Goal: Entertainment & Leisure: Browse casually

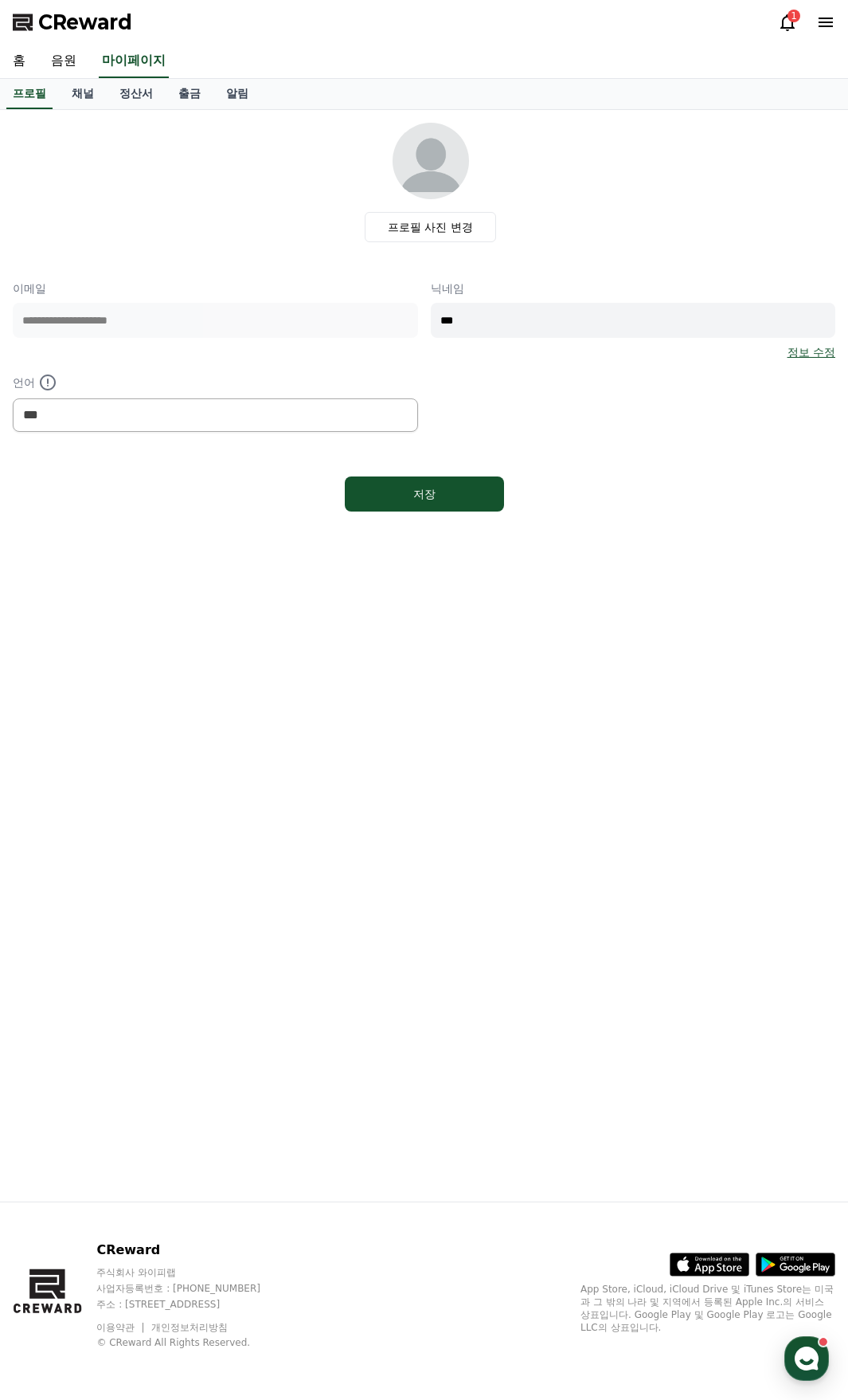
select select "**********"
click at [58, 45] on link "음원" at bounding box center [63, 61] width 51 height 33
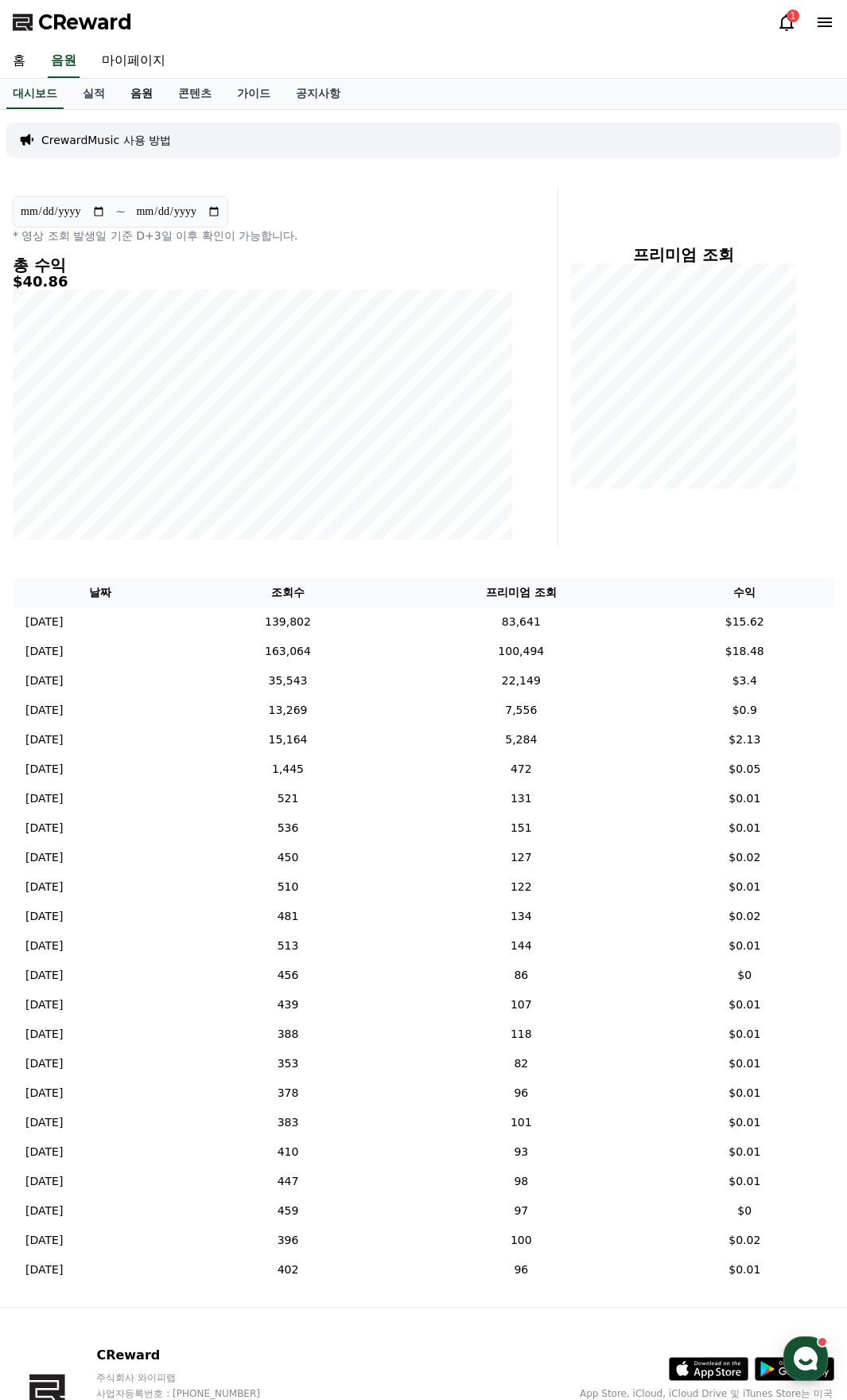
click at [148, 100] on link "음원" at bounding box center [142, 94] width 48 height 30
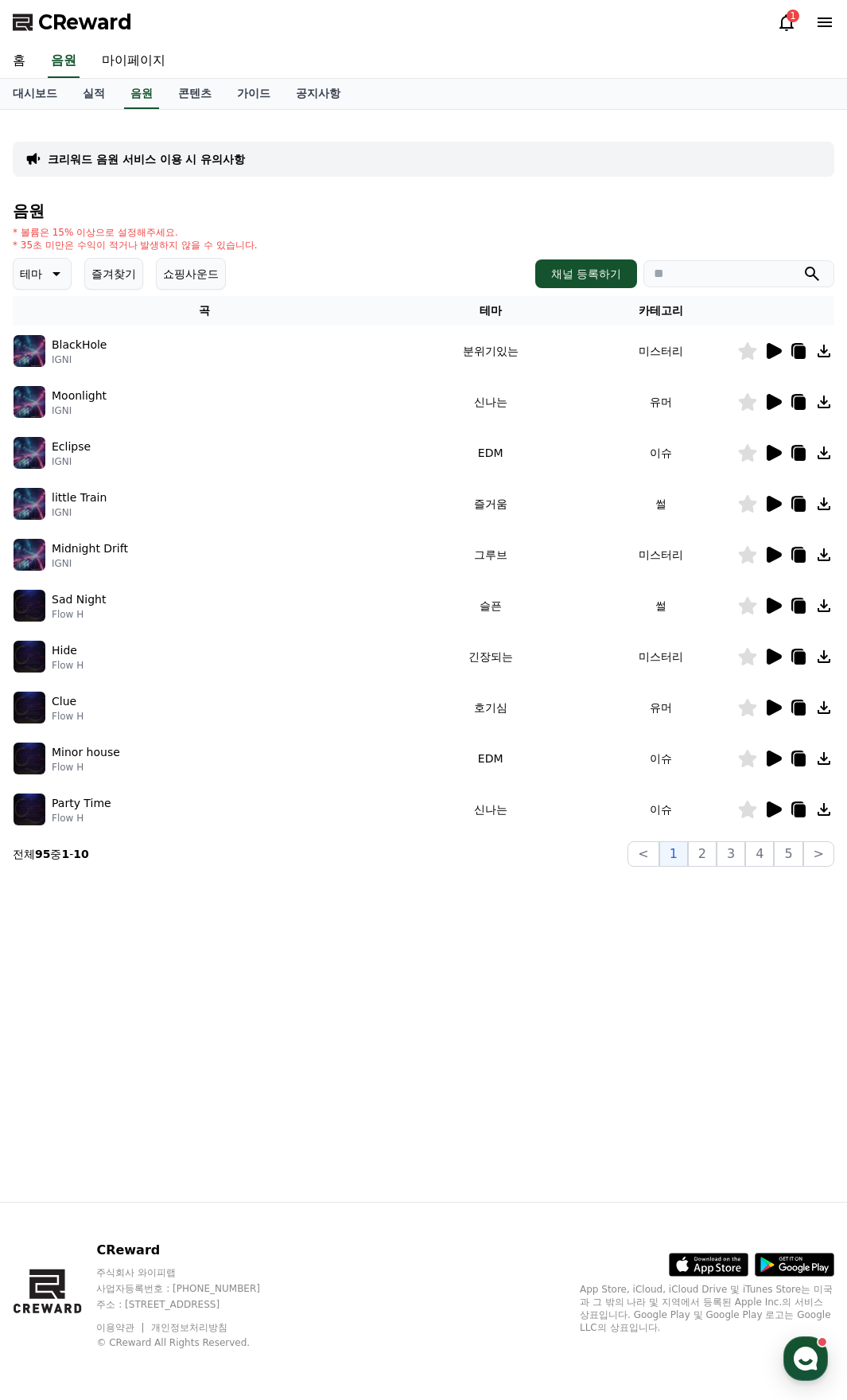
click at [122, 284] on button "즐겨찾기" at bounding box center [114, 273] width 59 height 32
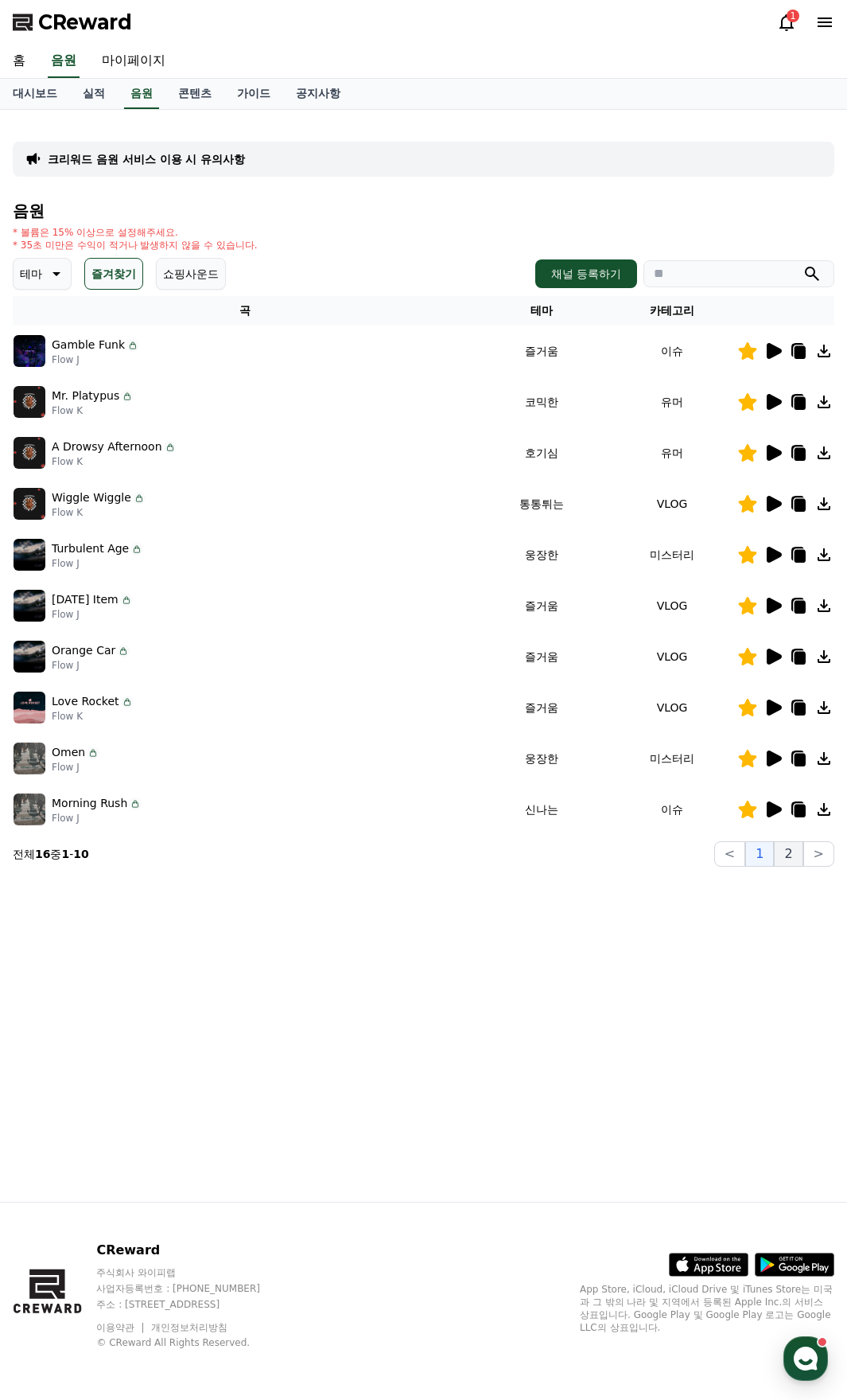
click at [787, 853] on button "2" at bounding box center [788, 854] width 29 height 26
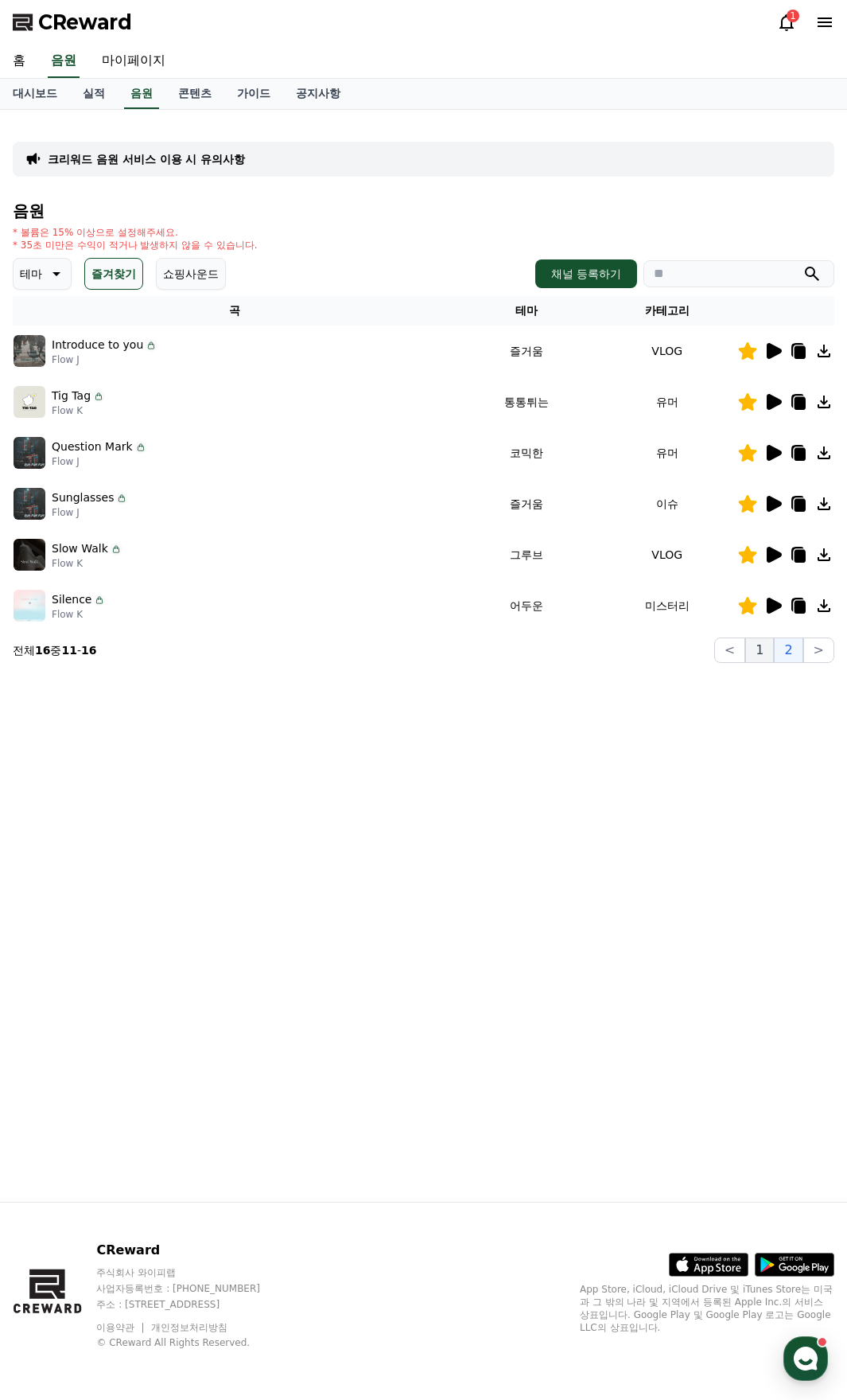
click at [760, 650] on button "1" at bounding box center [759, 651] width 29 height 26
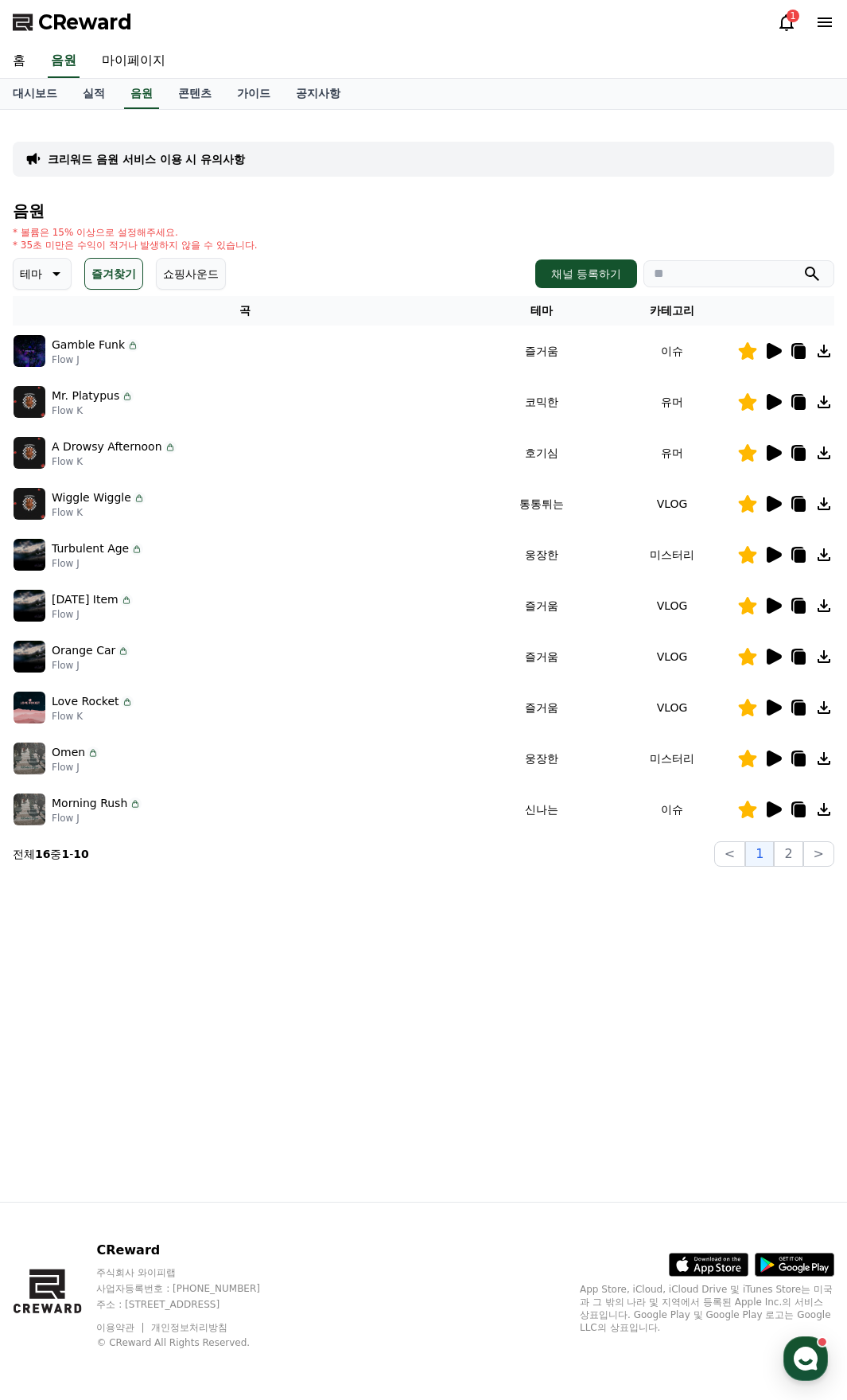
click at [771, 603] on icon at bounding box center [774, 606] width 15 height 16
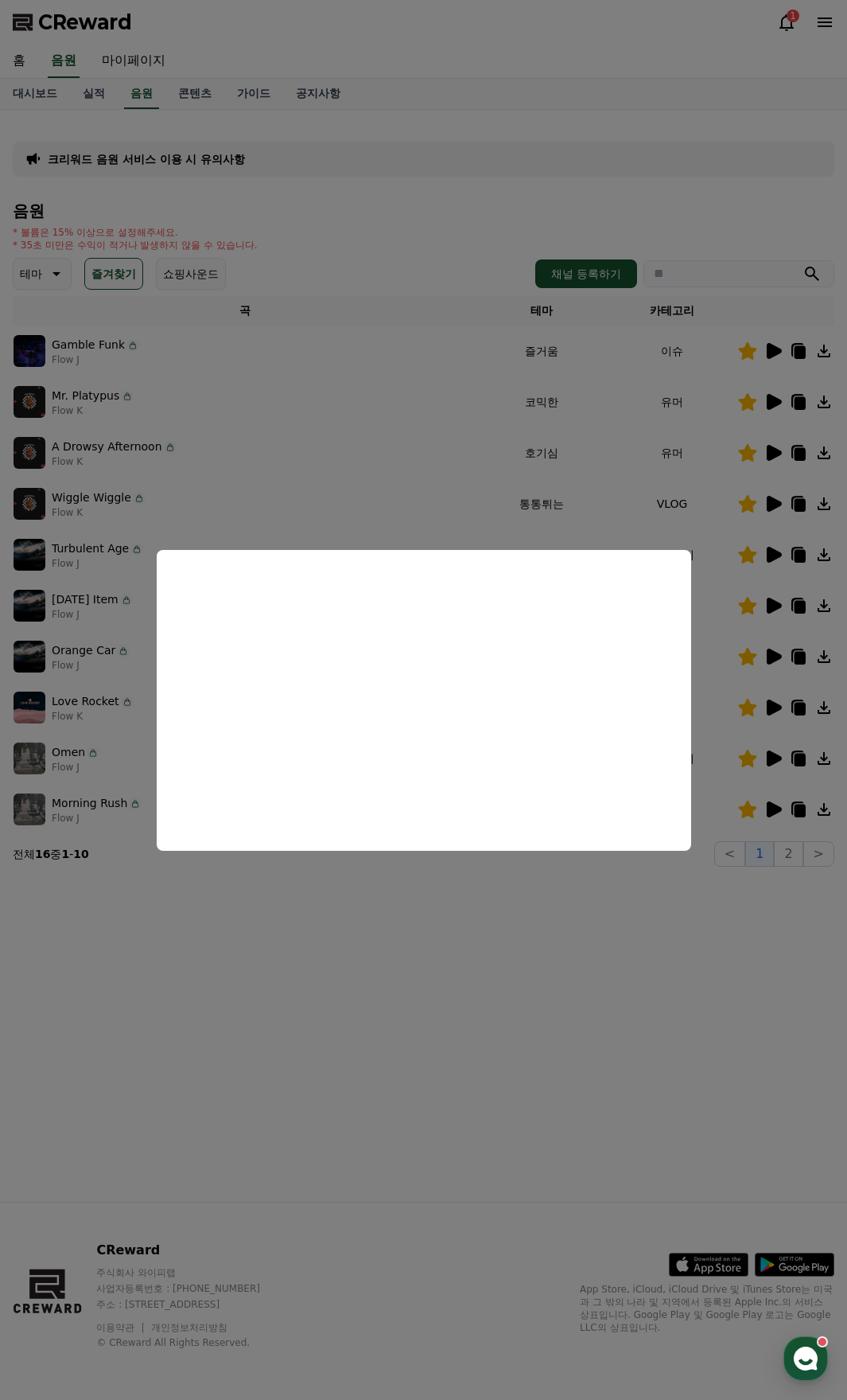
click at [482, 513] on button "close modal" at bounding box center [423, 700] width 847 height 1400
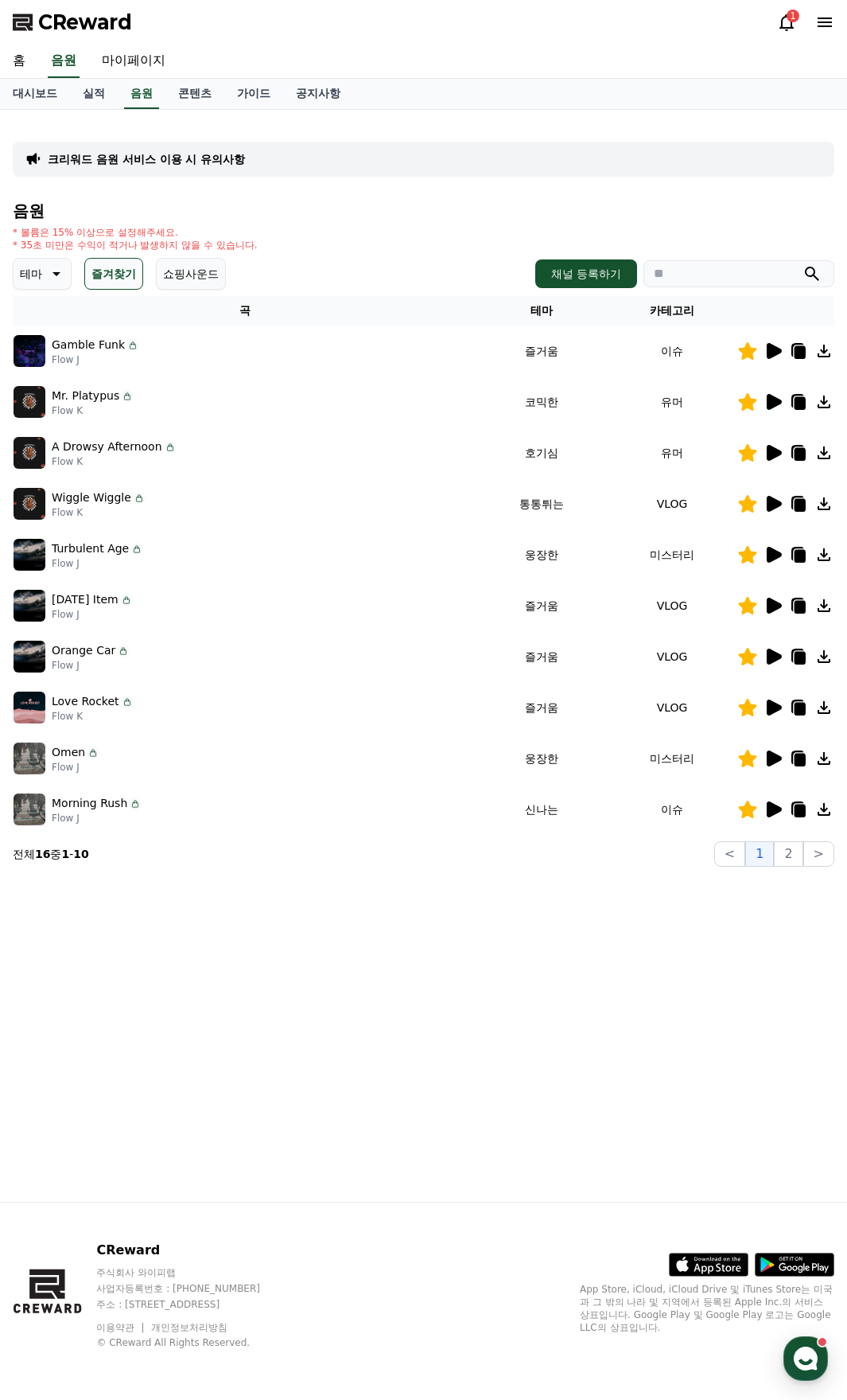
click at [777, 654] on icon at bounding box center [774, 657] width 15 height 16
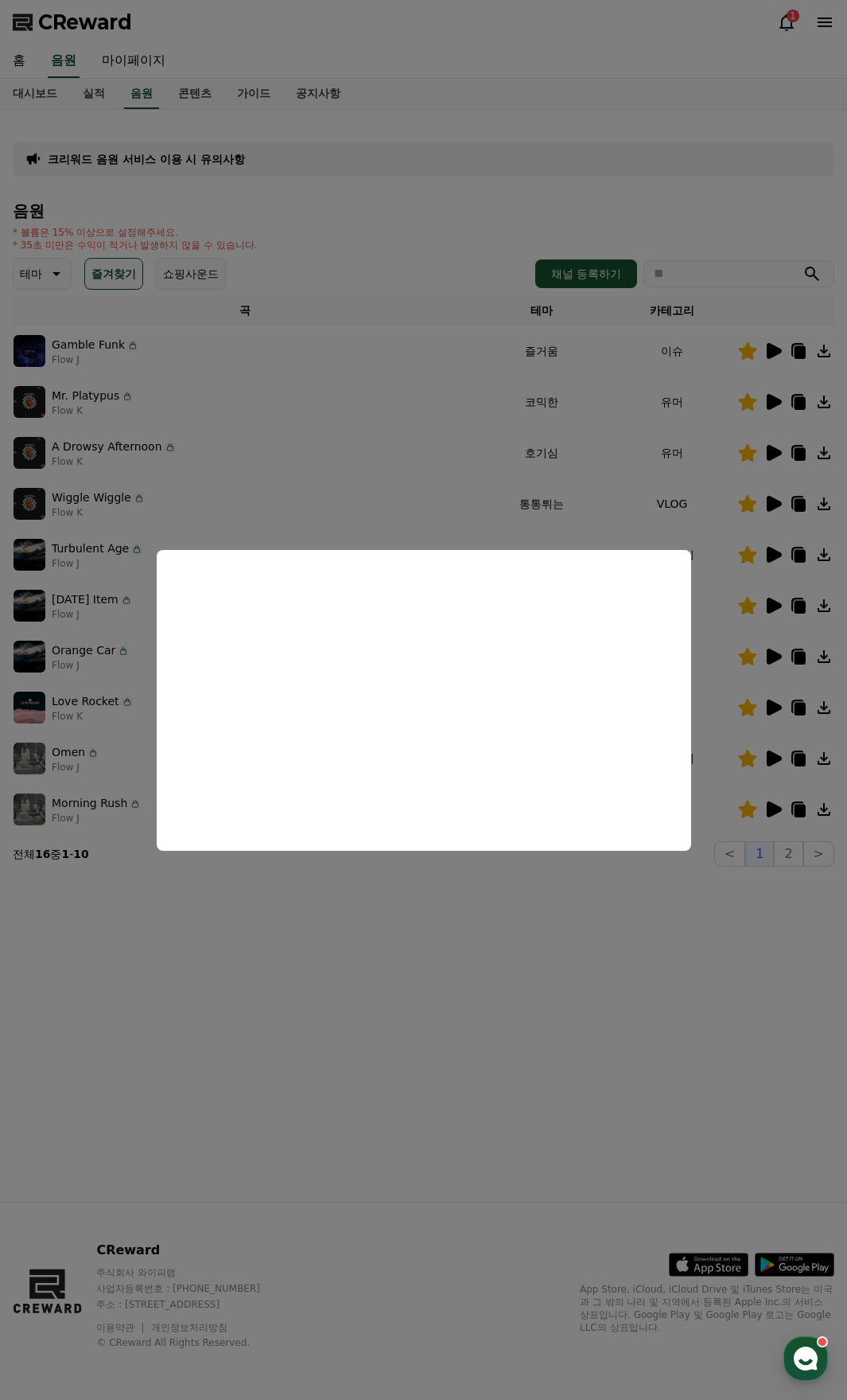
click at [324, 429] on button "close modal" at bounding box center [423, 700] width 847 height 1400
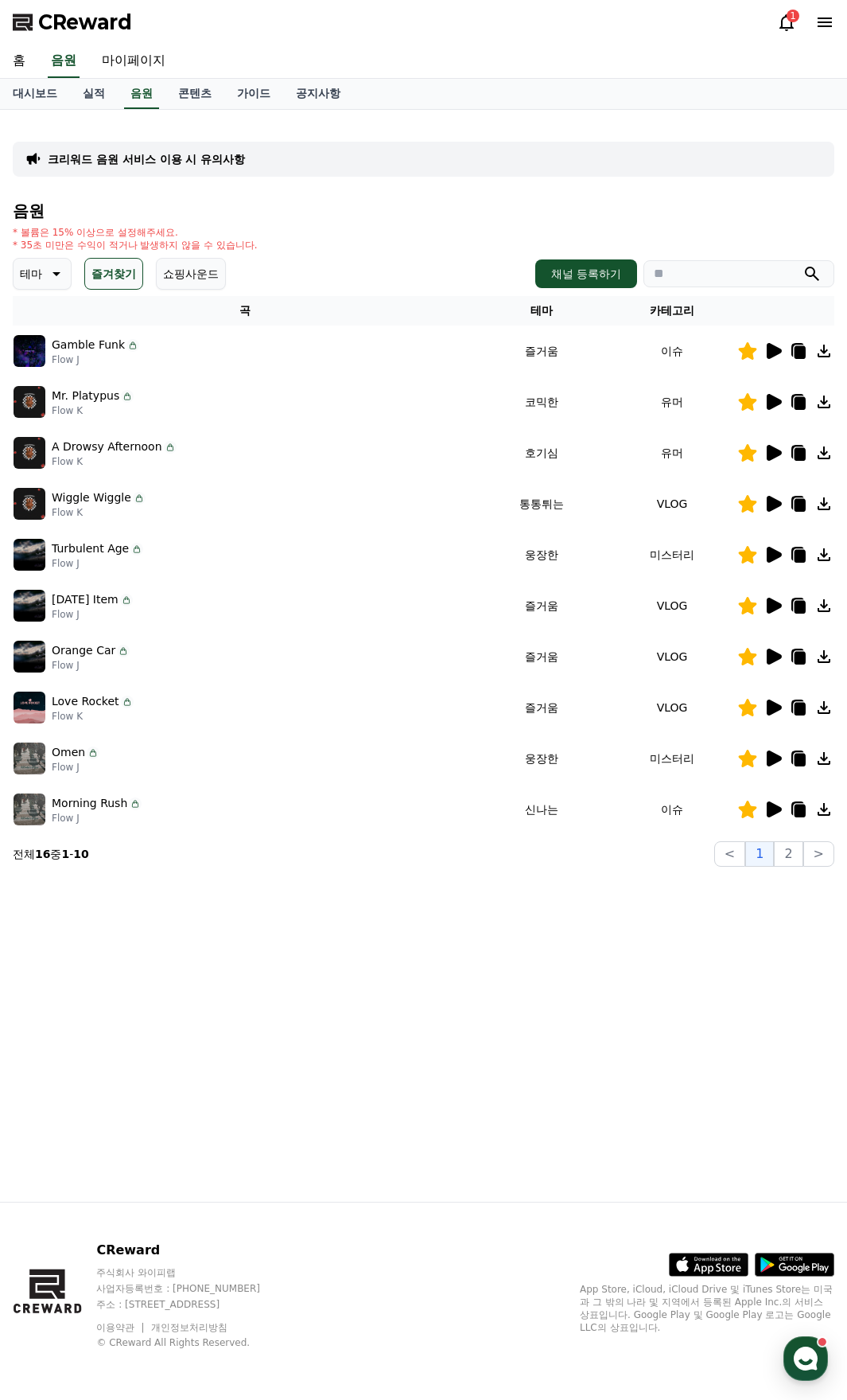
drag, startPoint x: 122, startPoint y: 275, endPoint x: 89, endPoint y: 277, distance: 33.1
click at [120, 275] on button "즐겨찾기" at bounding box center [114, 273] width 59 height 32
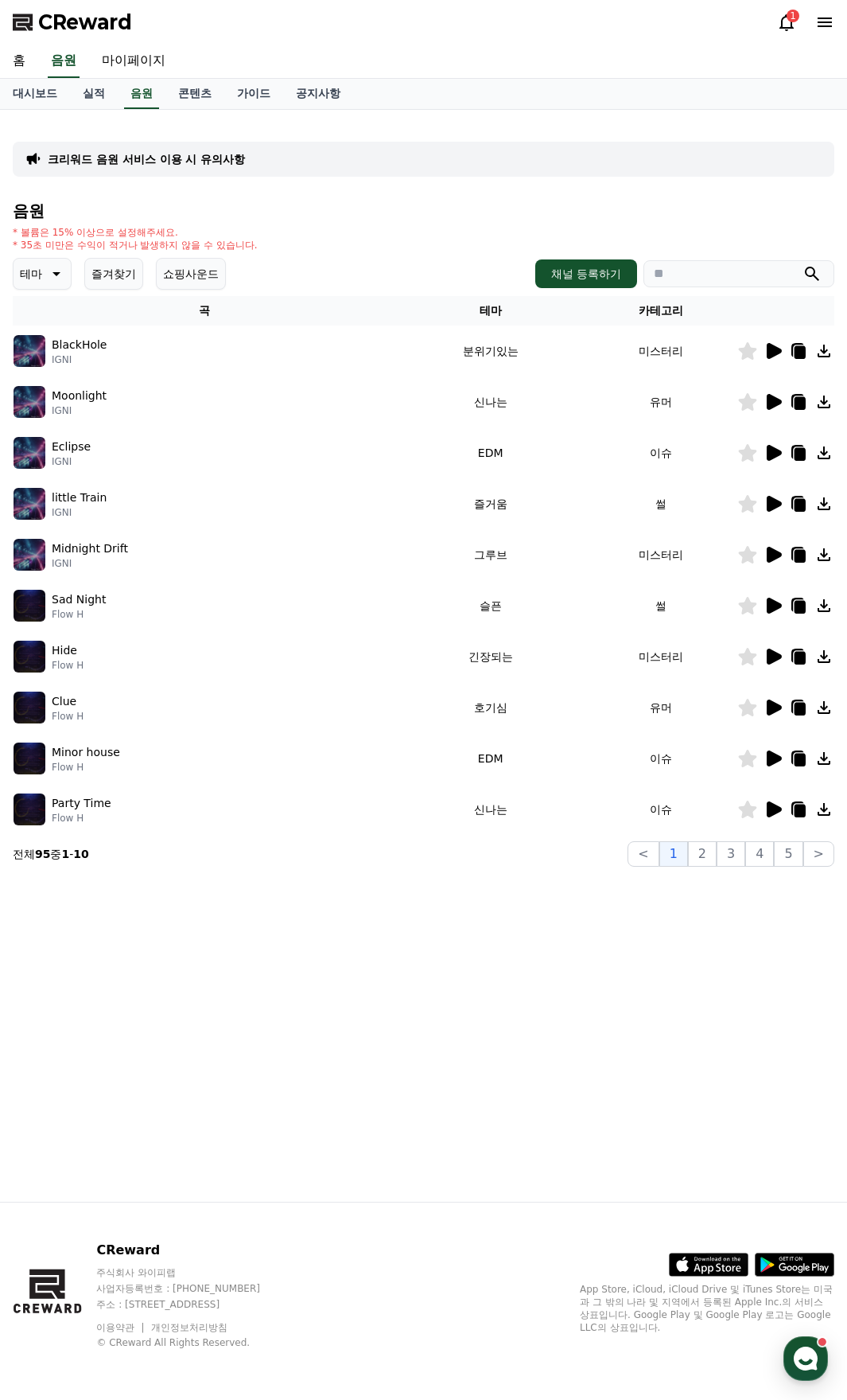
click at [53, 277] on icon at bounding box center [54, 273] width 19 height 19
click at [58, 337] on button "즐거움" at bounding box center [38, 331] width 46 height 35
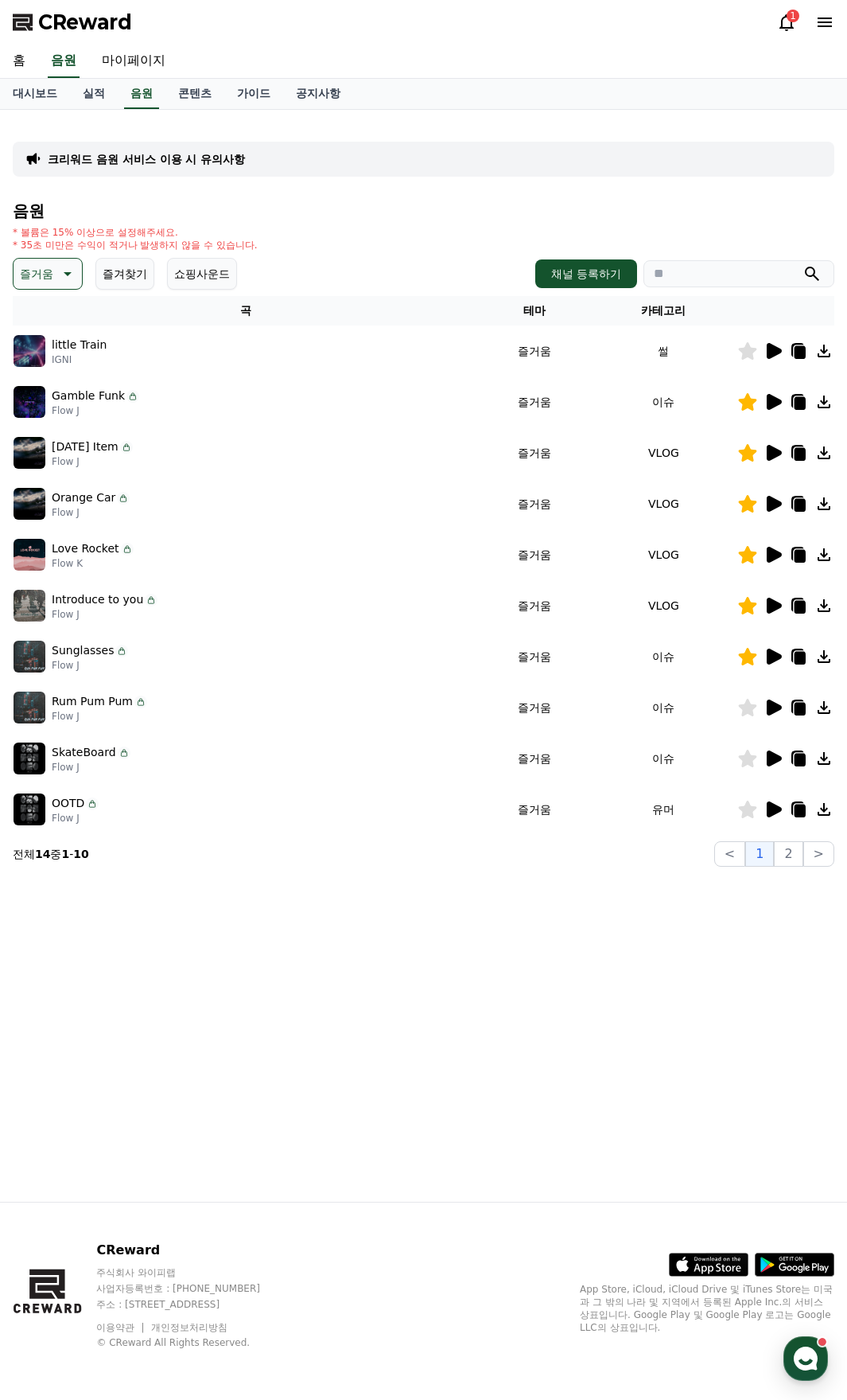
click at [771, 809] on icon at bounding box center [774, 809] width 15 height 16
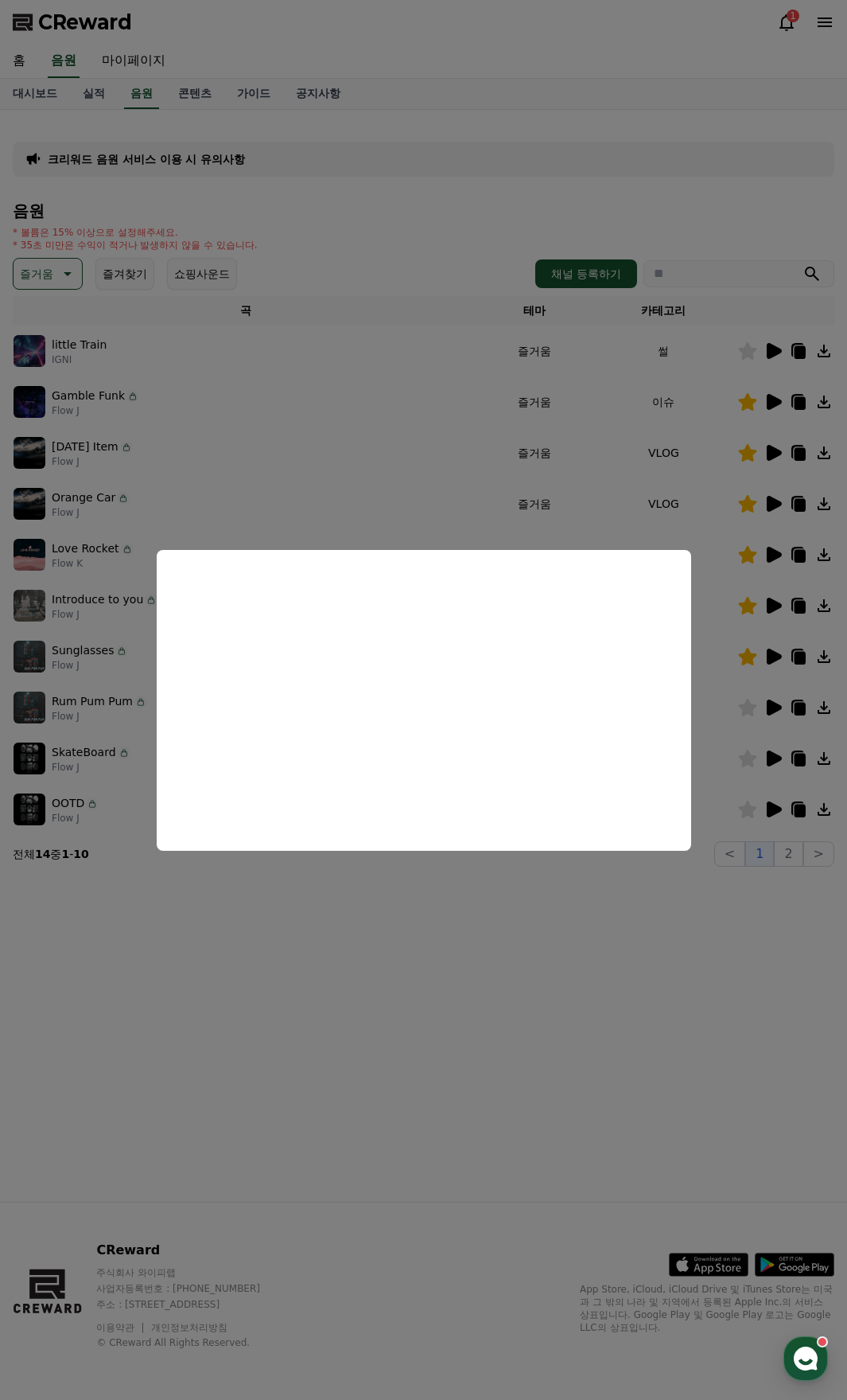
click at [777, 760] on button "close modal" at bounding box center [423, 700] width 847 height 1400
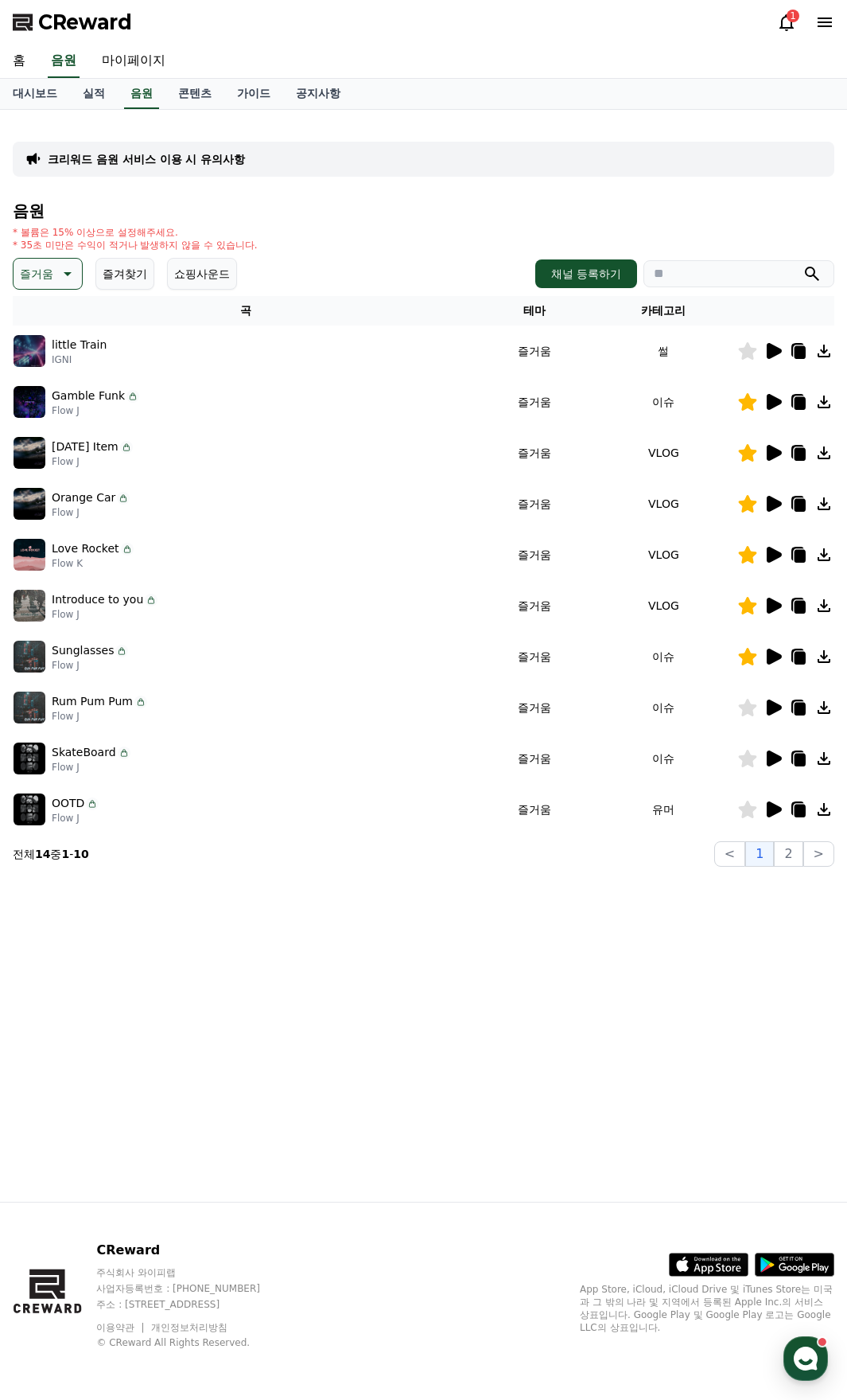
click at [771, 760] on icon at bounding box center [774, 758] width 15 height 16
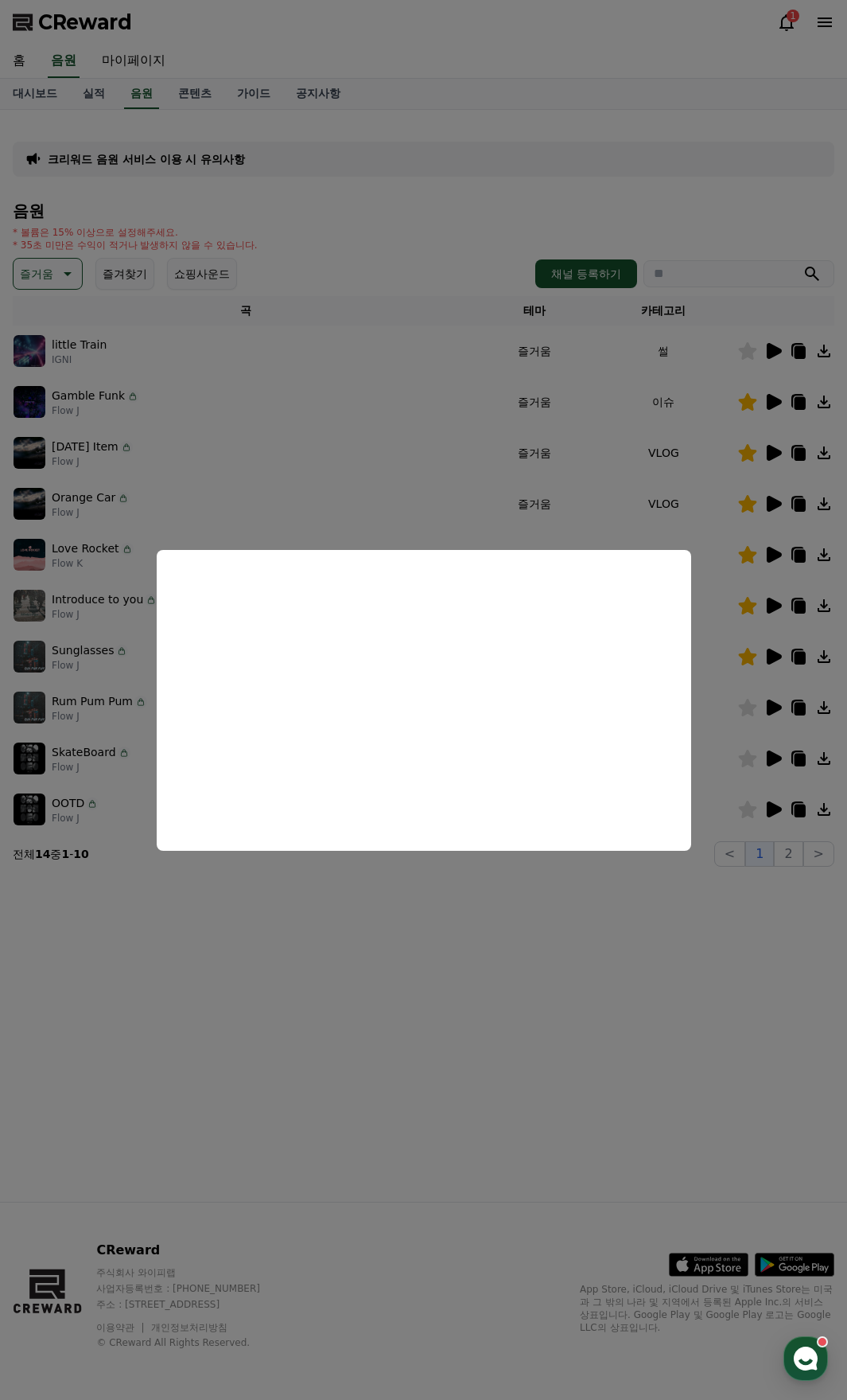
click at [758, 358] on button "close modal" at bounding box center [423, 700] width 847 height 1400
click at [764, 354] on icon at bounding box center [772, 350] width 19 height 19
click at [791, 861] on button "close modal" at bounding box center [423, 700] width 847 height 1400
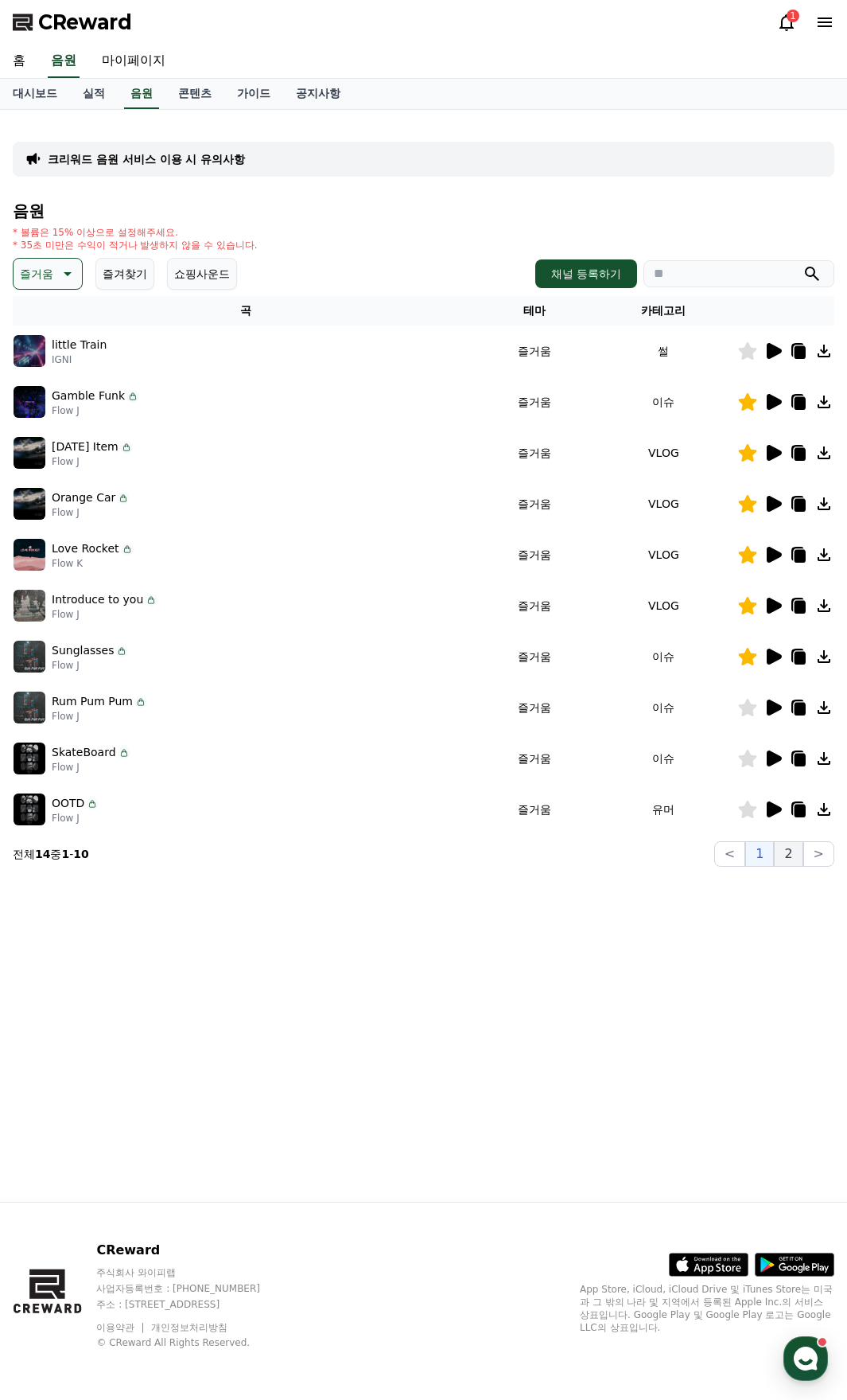
click at [791, 859] on button "2" at bounding box center [788, 854] width 29 height 26
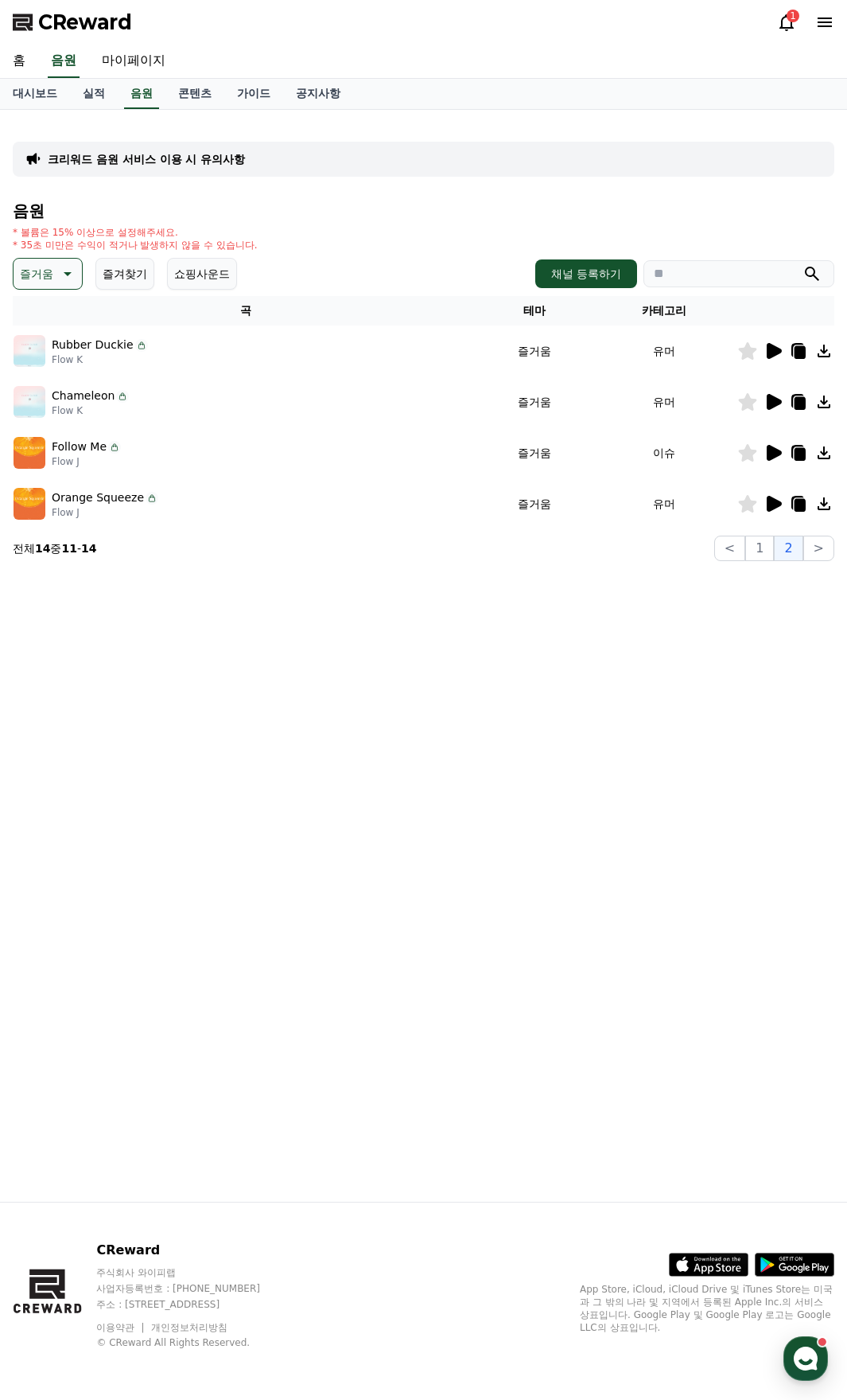
click at [767, 351] on icon at bounding box center [772, 350] width 19 height 19
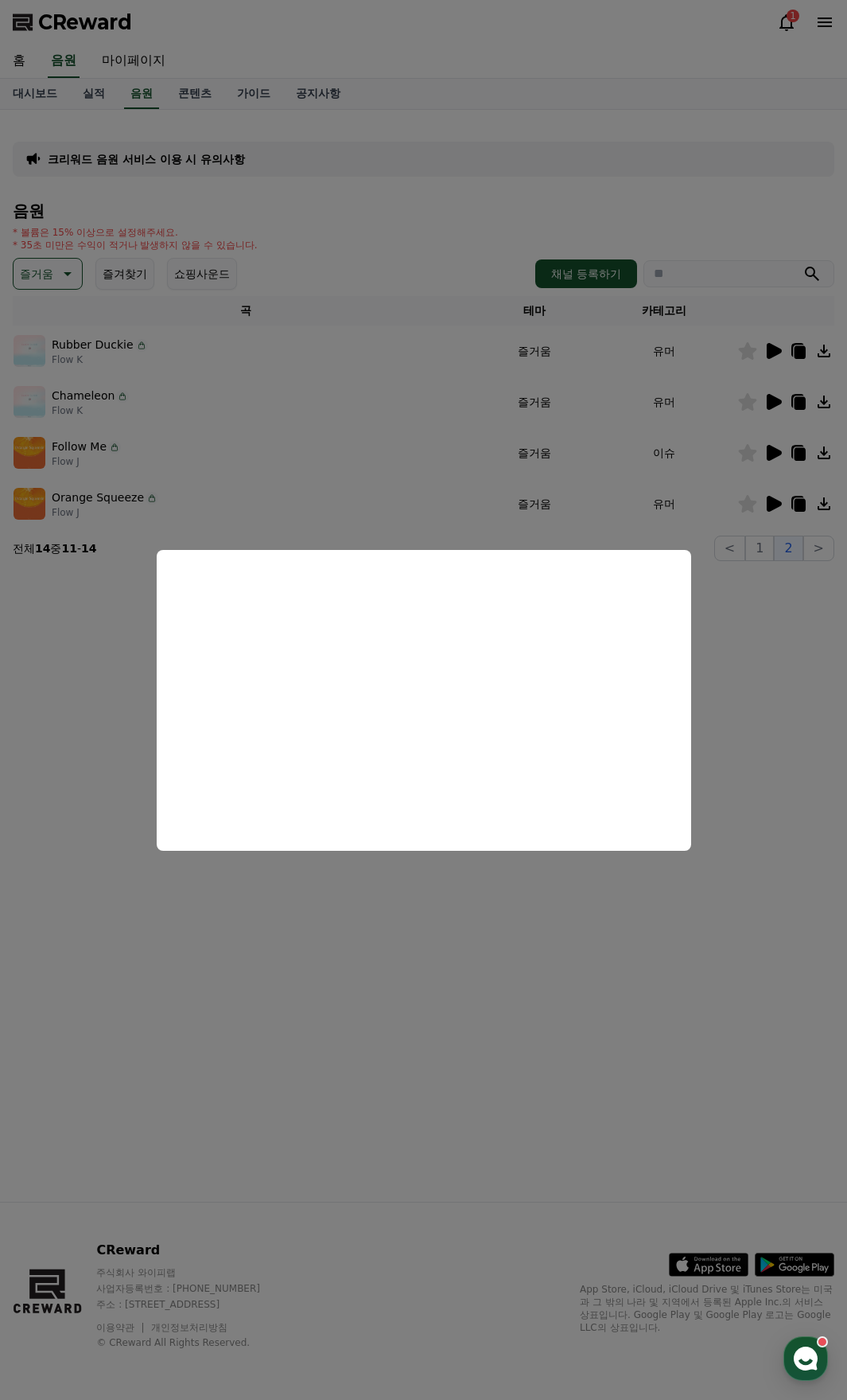
click at [765, 509] on button "close modal" at bounding box center [423, 700] width 847 height 1400
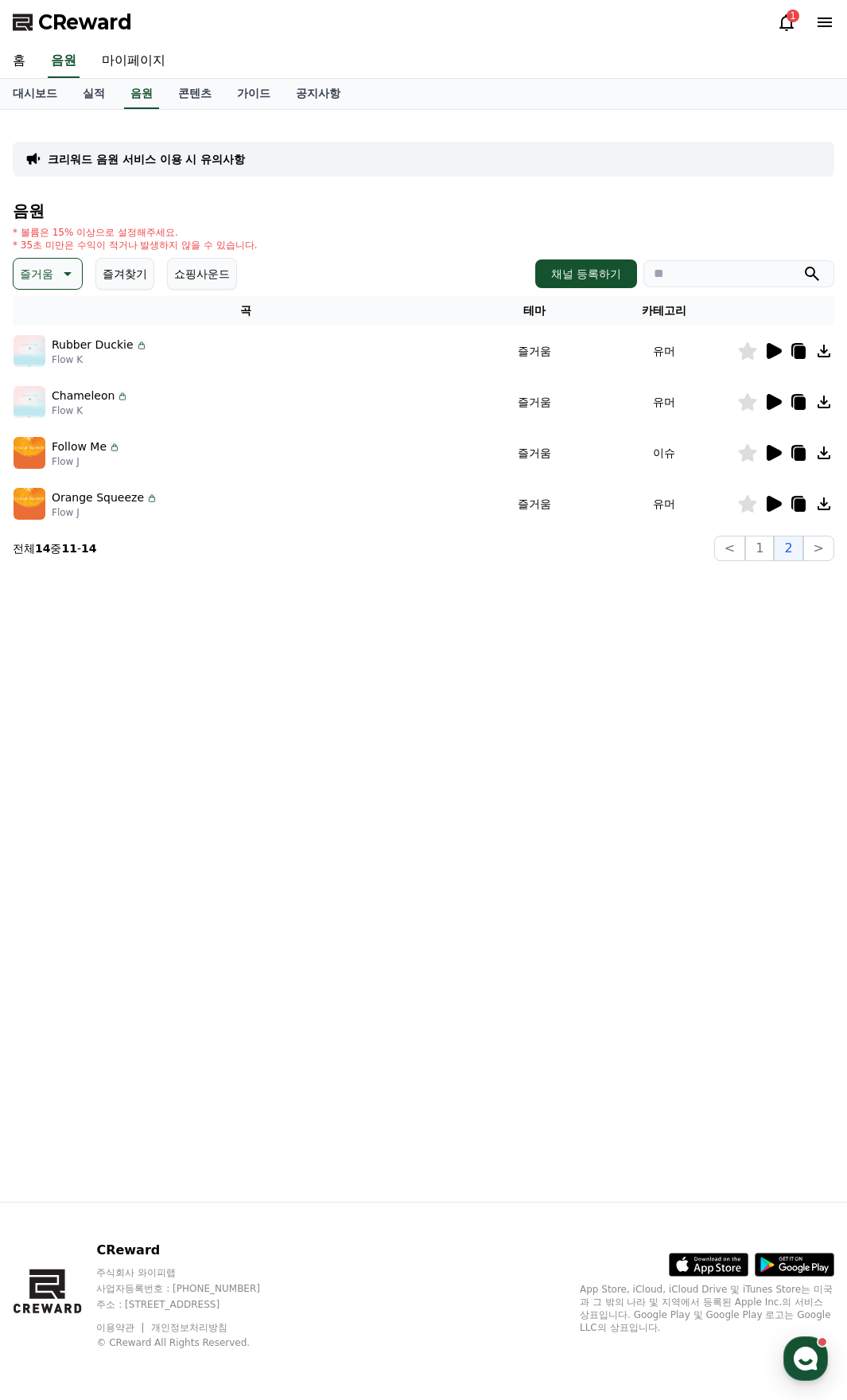
click at [775, 501] on icon at bounding box center [774, 504] width 15 height 16
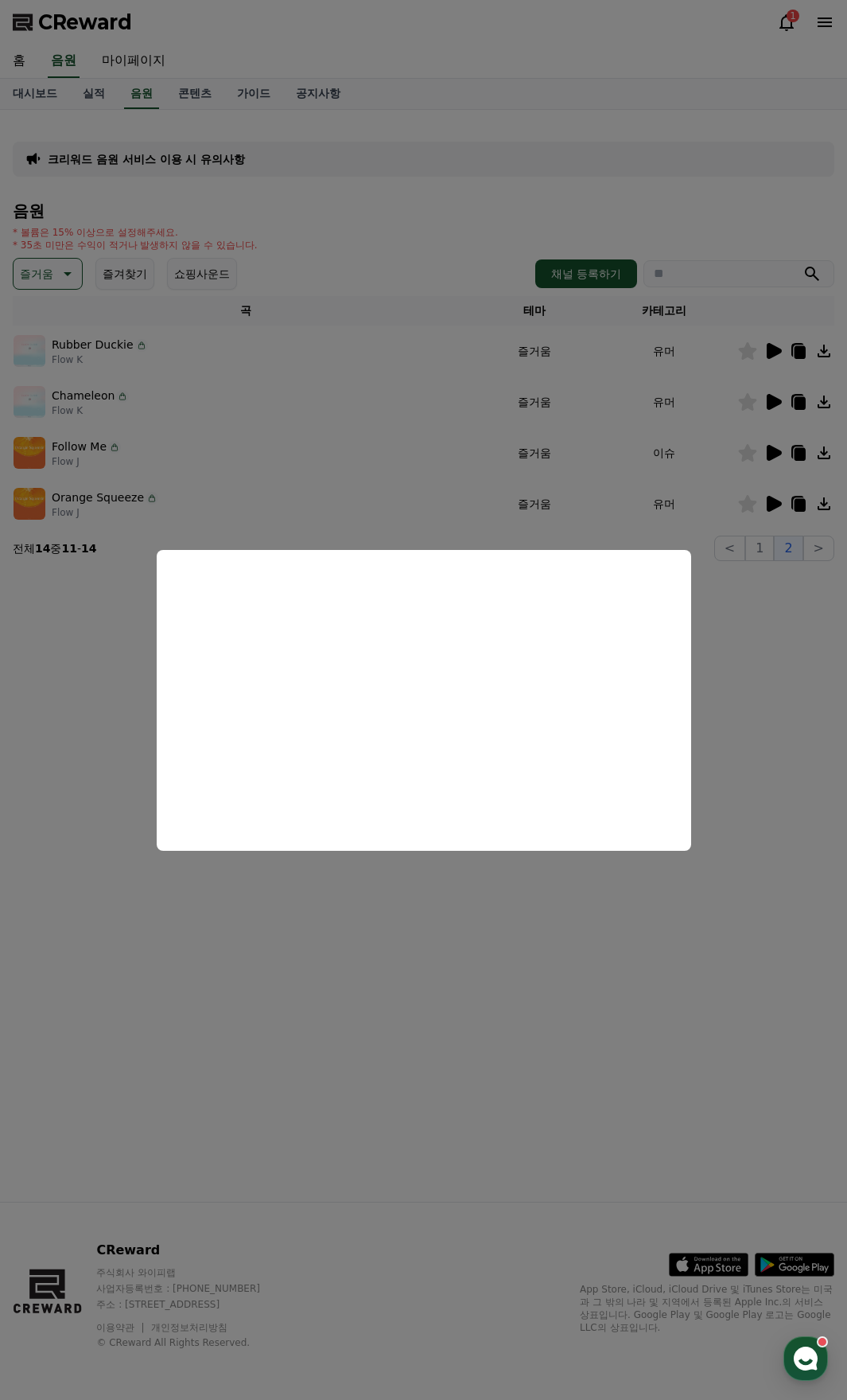
click at [773, 446] on button "close modal" at bounding box center [423, 700] width 847 height 1400
click at [770, 457] on icon at bounding box center [774, 453] width 15 height 16
click at [764, 404] on button "close modal" at bounding box center [423, 700] width 847 height 1400
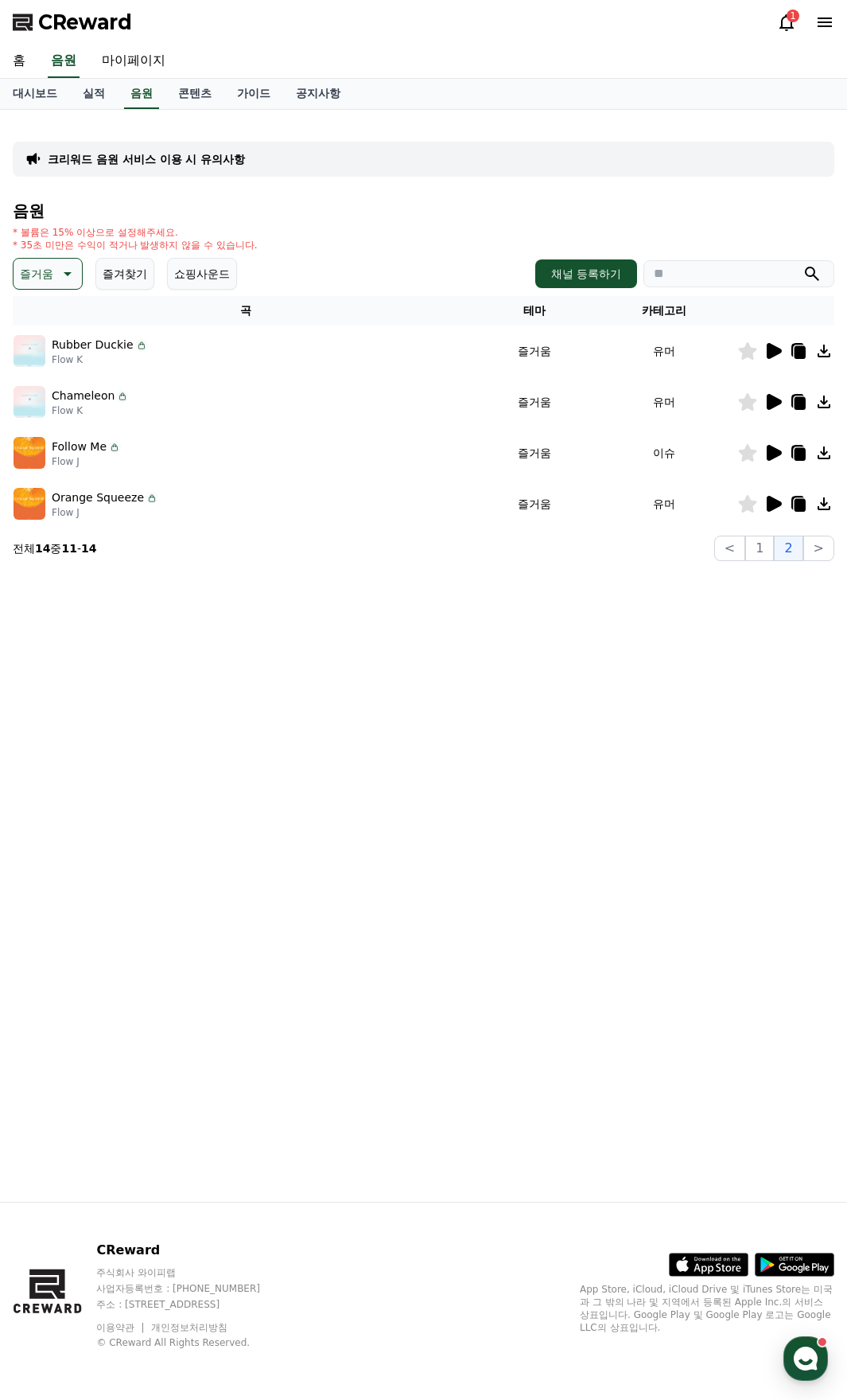
click at [777, 403] on icon at bounding box center [774, 402] width 15 height 16
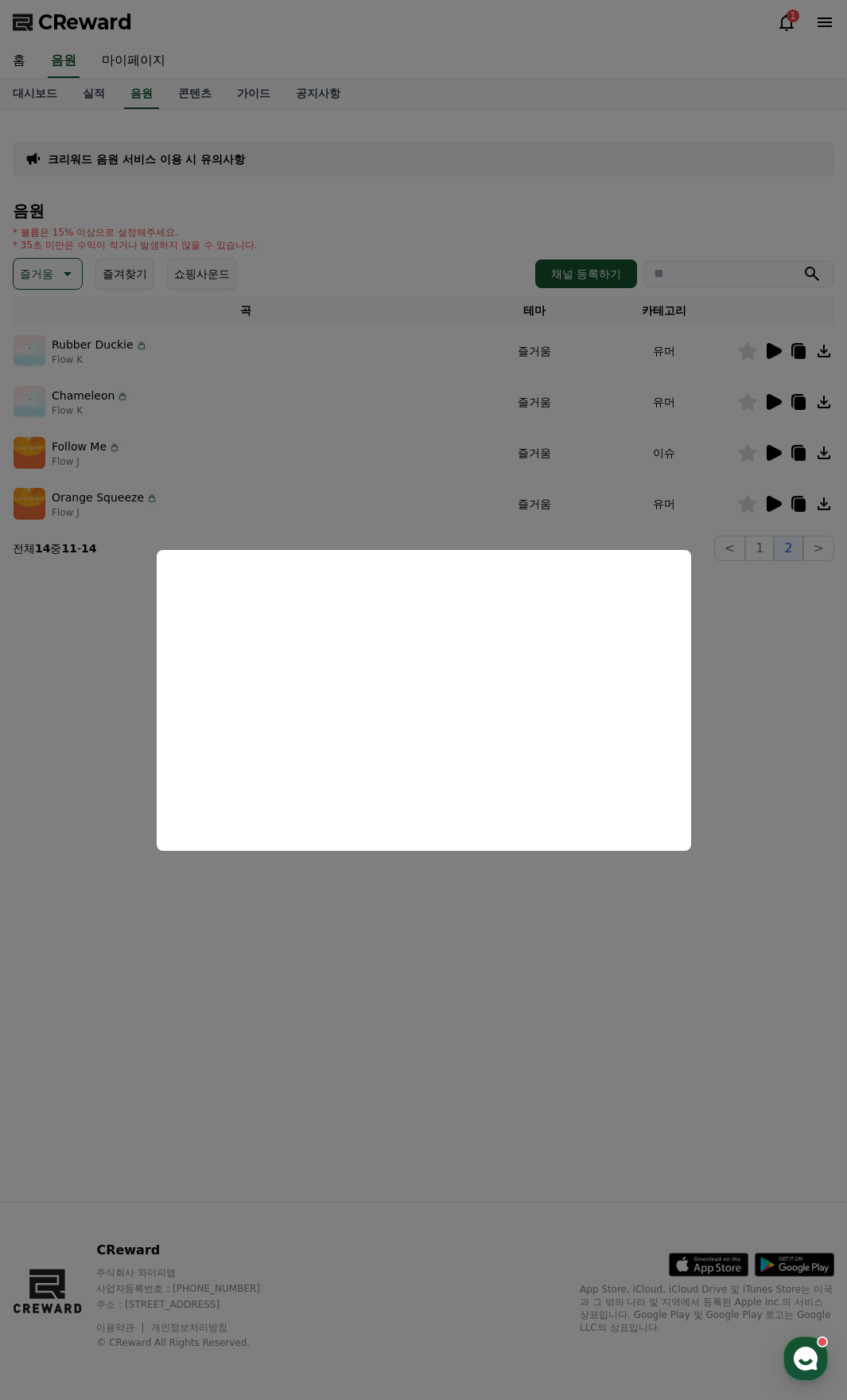
click at [680, 375] on button "close modal" at bounding box center [423, 700] width 847 height 1400
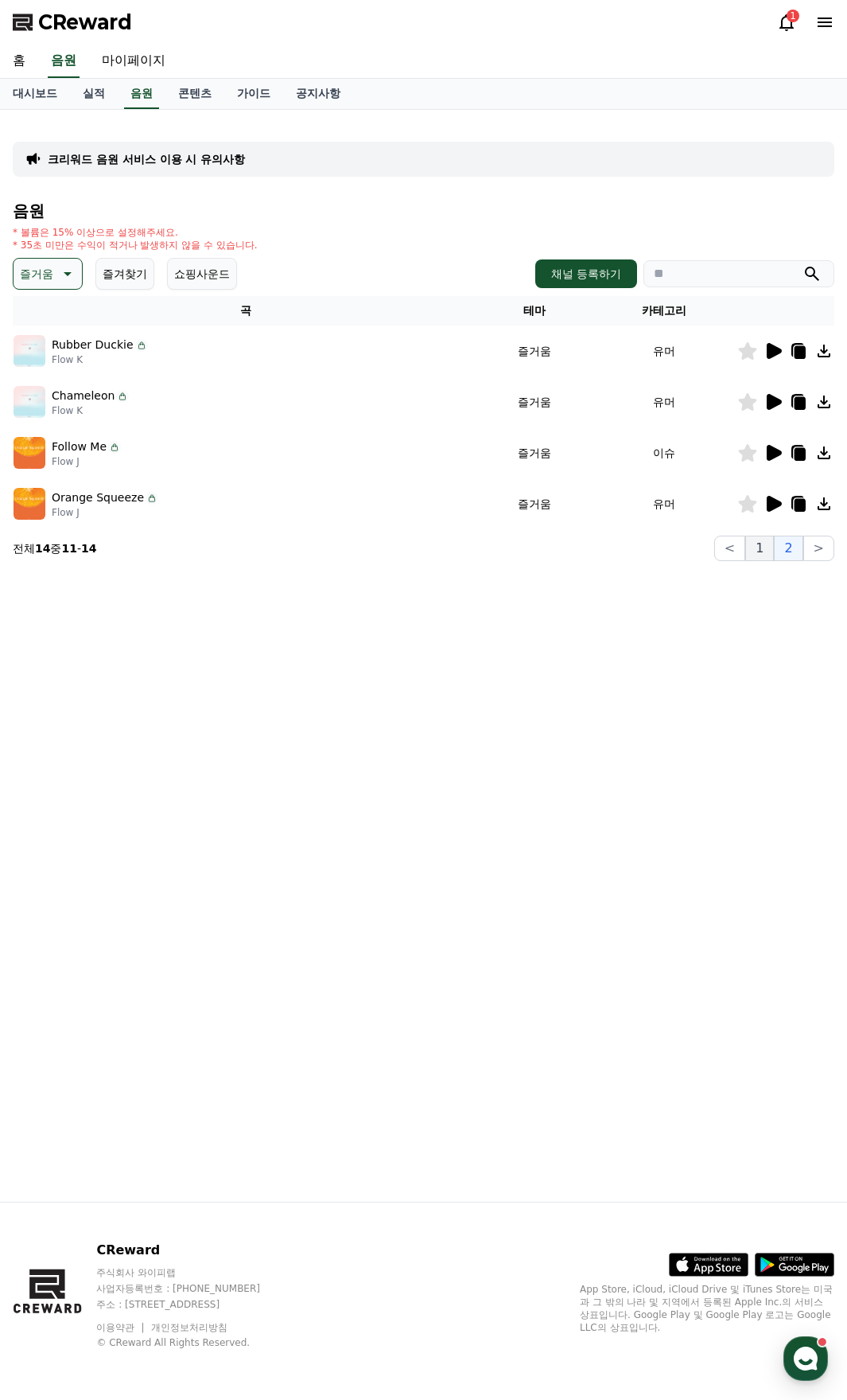
drag, startPoint x: 744, startPoint y: 545, endPoint x: 758, endPoint y: 547, distance: 14.1
click at [758, 547] on div "< 1 2 >" at bounding box center [774, 549] width 120 height 26
click at [758, 547] on button "1" at bounding box center [759, 549] width 29 height 26
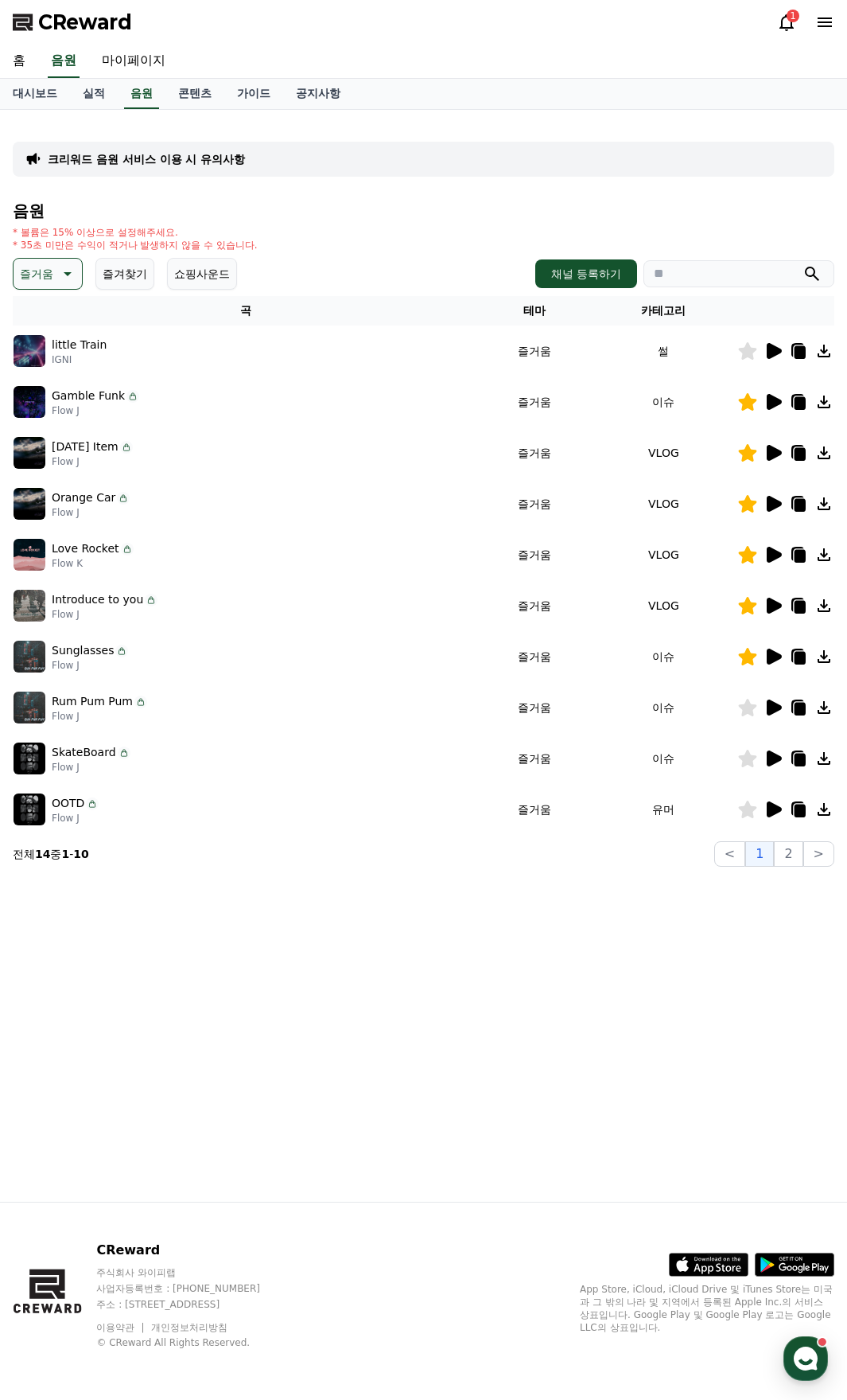
click at [763, 447] on icon at bounding box center [772, 452] width 19 height 19
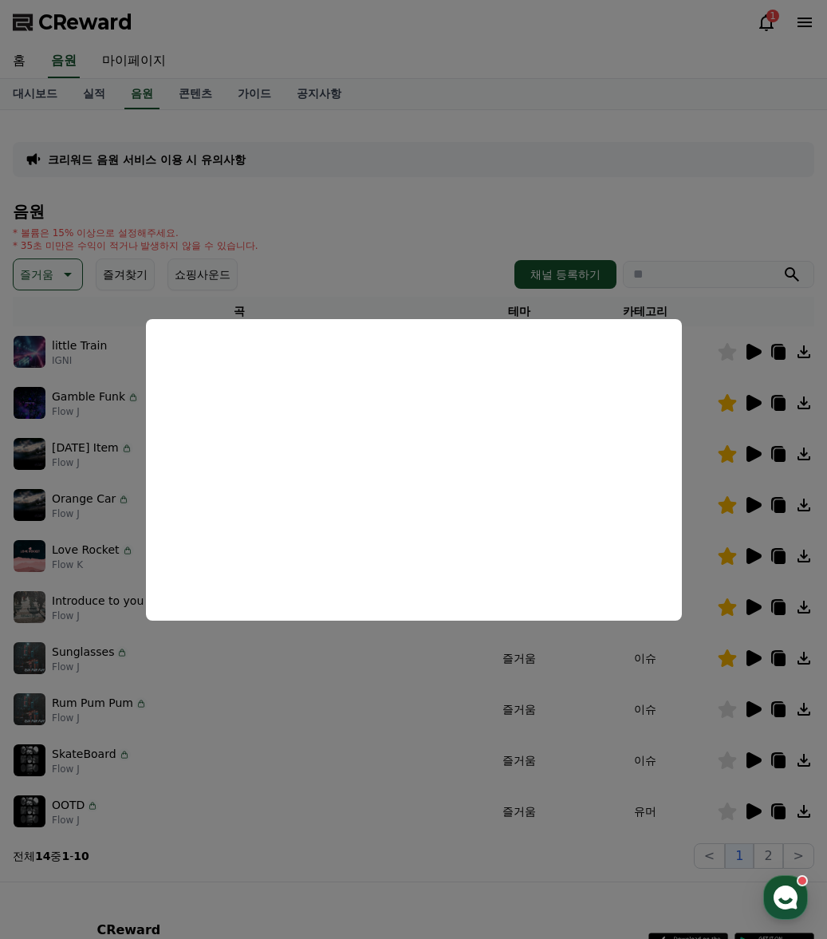
click at [779, 455] on button "close modal" at bounding box center [413, 469] width 827 height 939
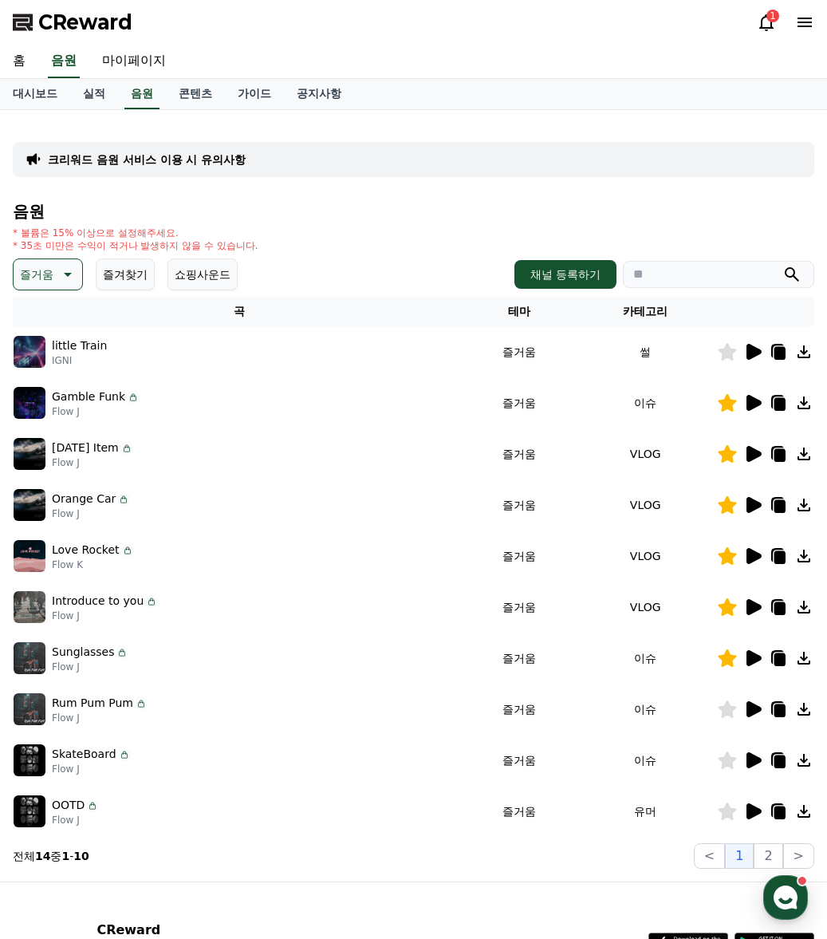
click at [777, 452] on icon at bounding box center [779, 455] width 11 height 13
click at [210, 625] on td "Introduce to you Flow J" at bounding box center [239, 606] width 452 height 51
drag, startPoint x: 260, startPoint y: 650, endPoint x: 281, endPoint y: 622, distance: 35.2
click at [263, 643] on div "Sunglasses Flow J" at bounding box center [239, 658] width 451 height 32
click at [759, 19] on icon at bounding box center [766, 22] width 19 height 19
